Goal: Information Seeking & Learning: Obtain resource

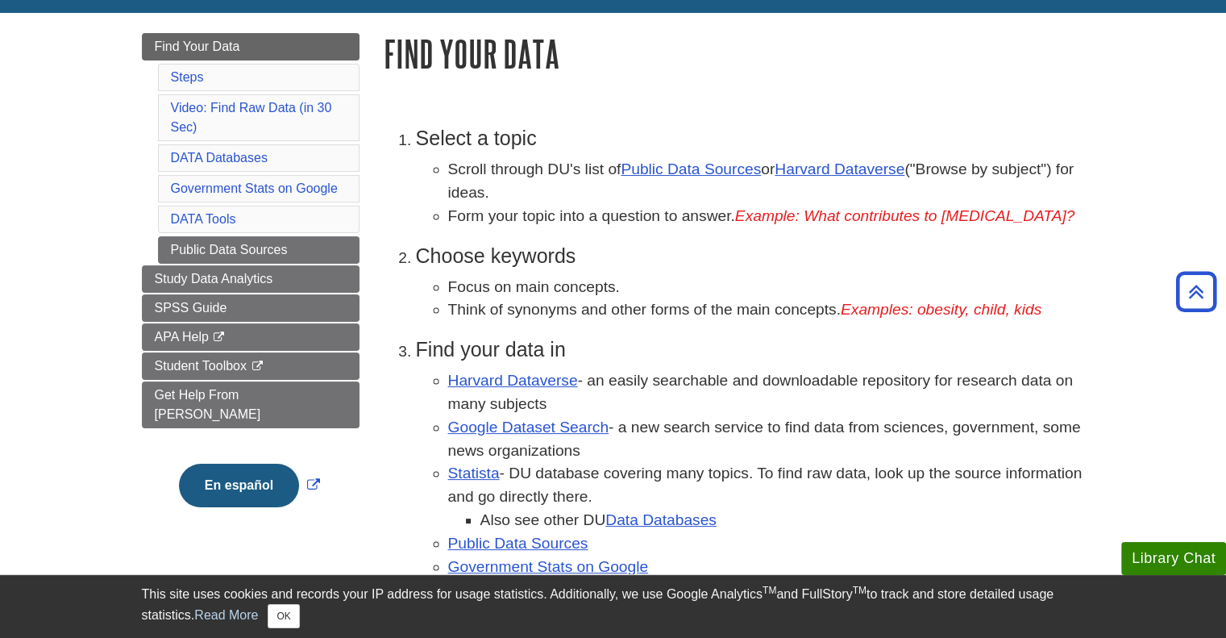
scroll to position [187, 0]
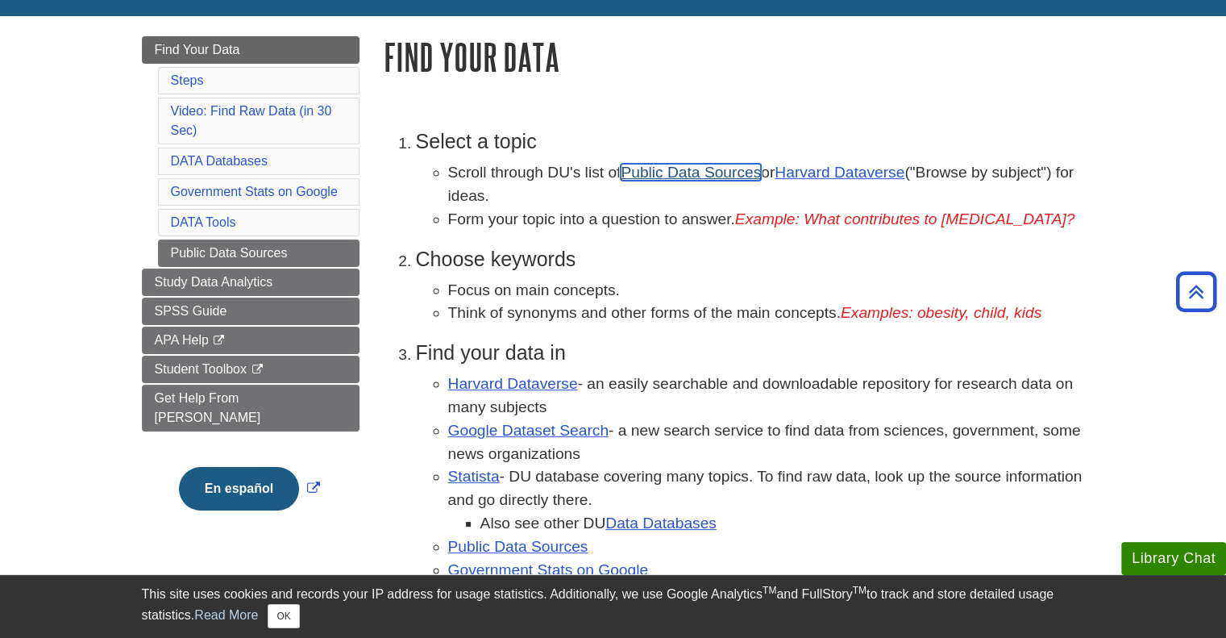
click at [661, 175] on link "Public Data Sources" at bounding box center [691, 172] width 140 height 17
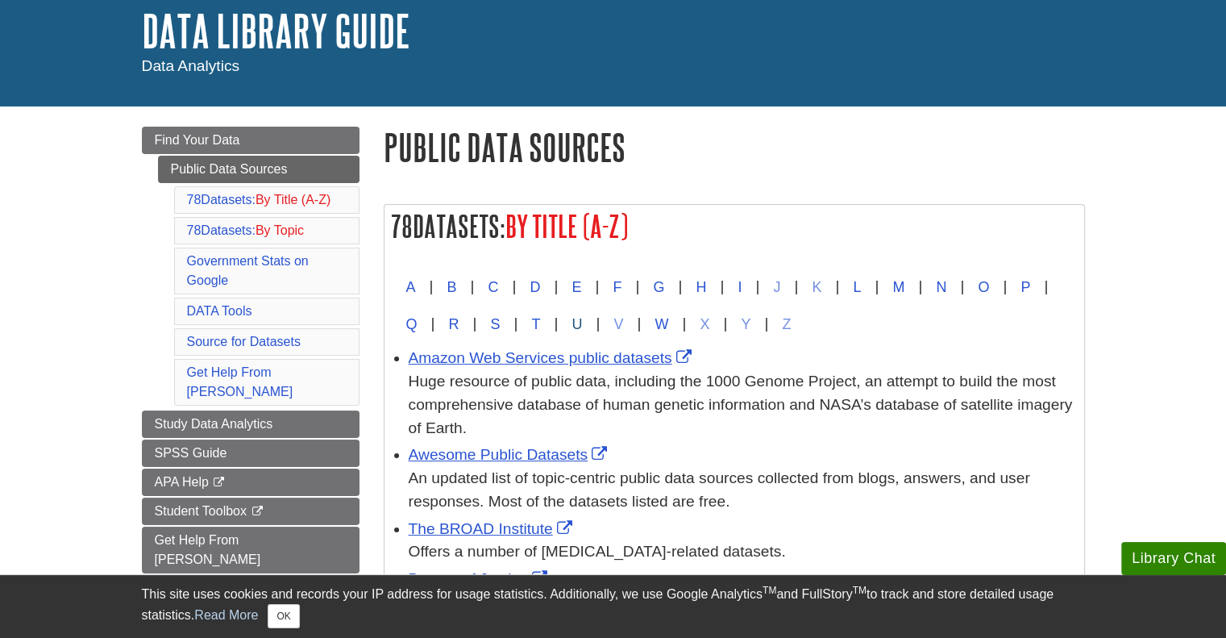
scroll to position [99, 0]
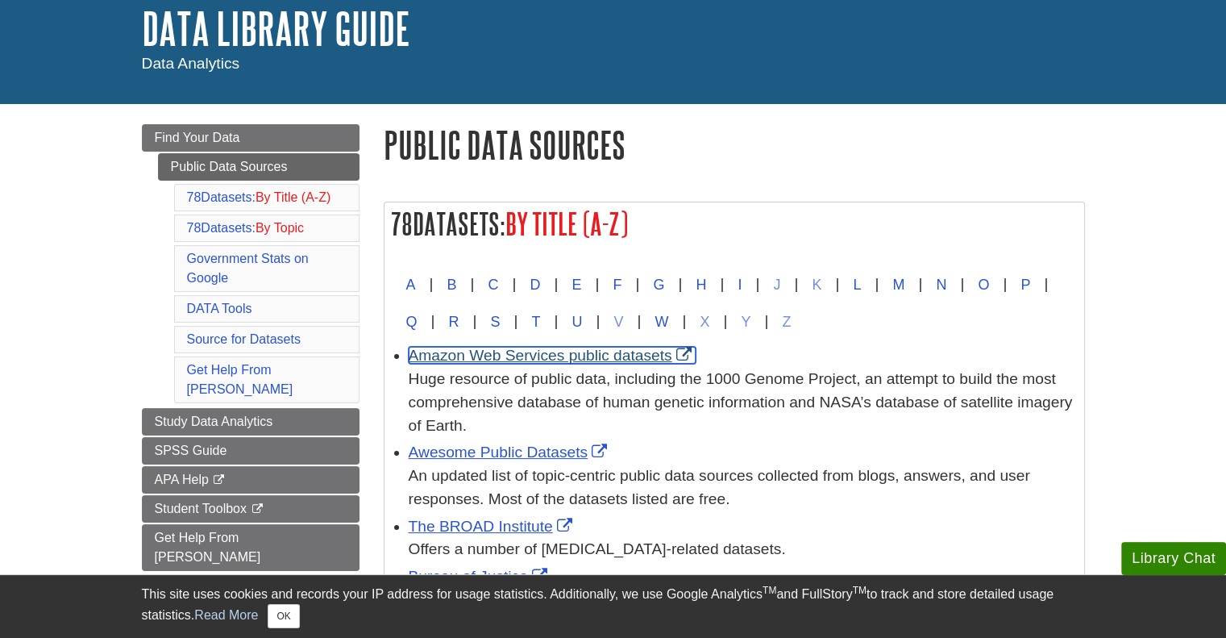
click at [551, 354] on link "Amazon Web Services public datasets" at bounding box center [552, 355] width 287 height 17
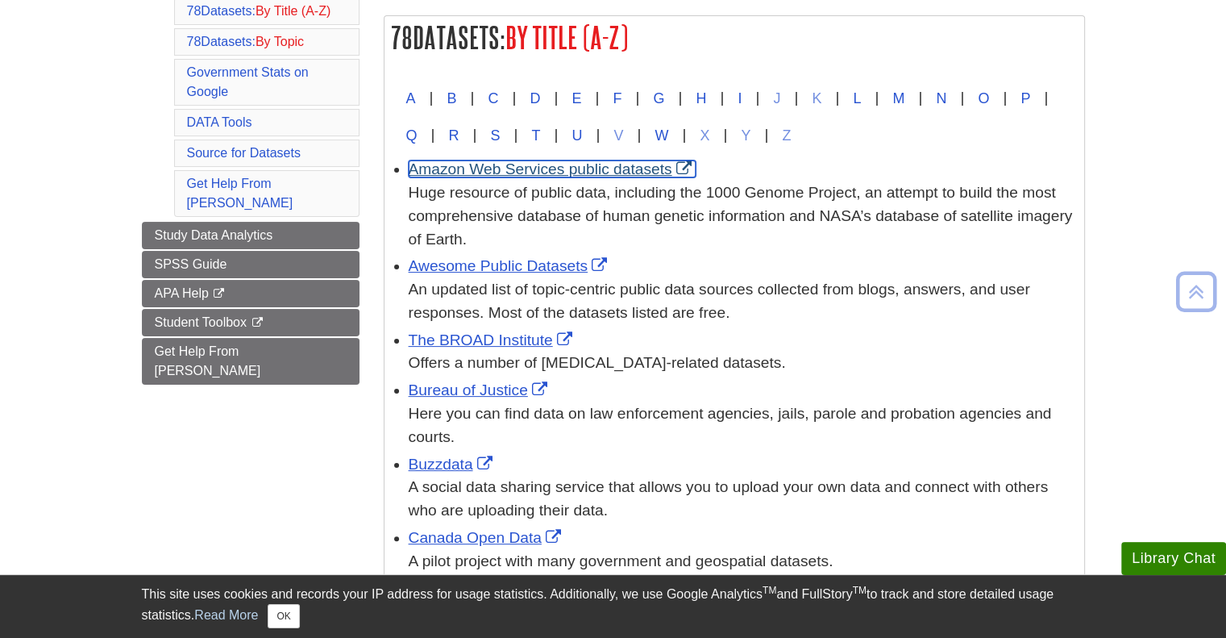
scroll to position [286, 0]
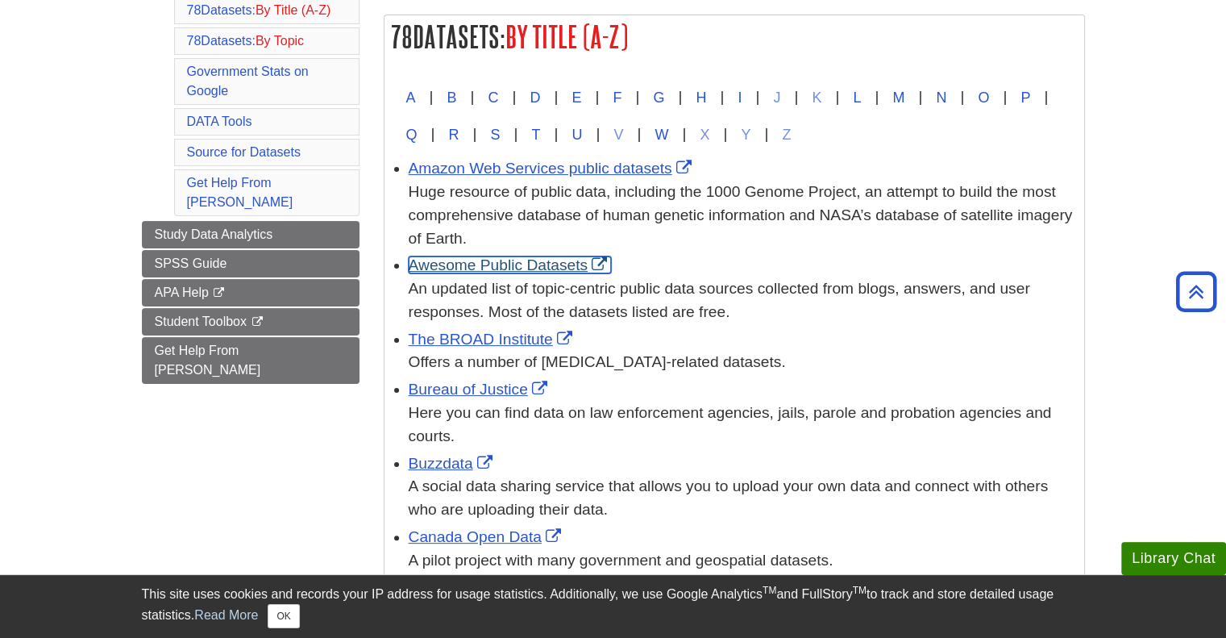
click at [537, 267] on link "Awesome Public Datasets" at bounding box center [510, 264] width 203 height 17
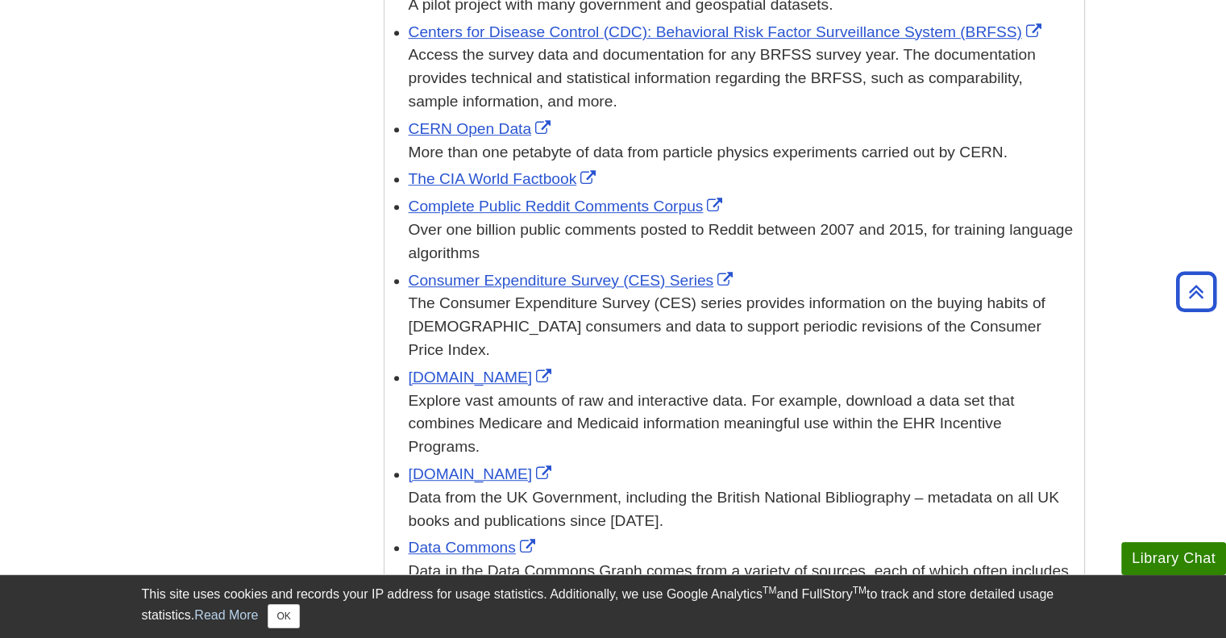
scroll to position [845, 0]
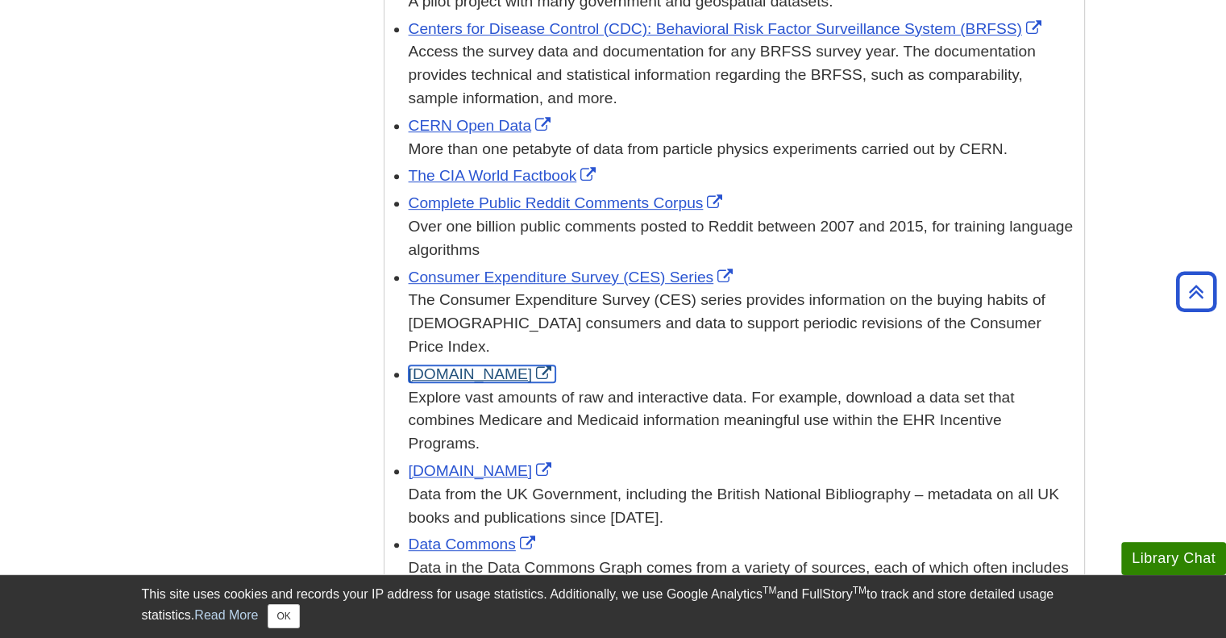
click at [422, 365] on link "Data.gov" at bounding box center [483, 373] width 148 height 17
